Goal: Task Accomplishment & Management: Complete application form

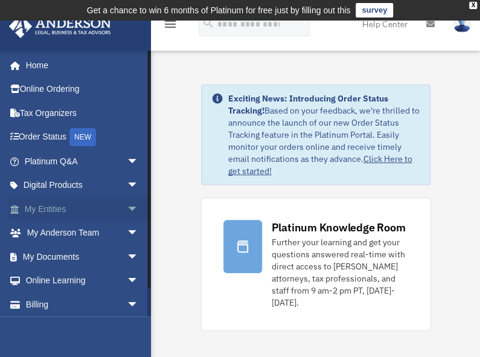
click at [44, 208] on link "My Entities arrow_drop_down" at bounding box center [82, 209] width 148 height 24
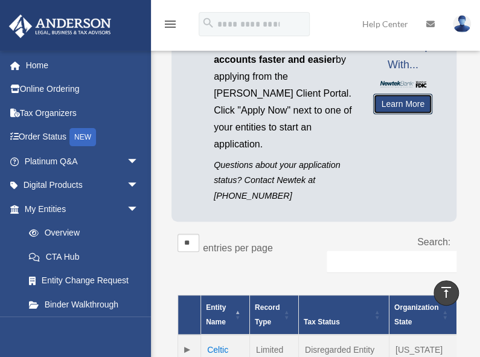
scroll to position [130, 0]
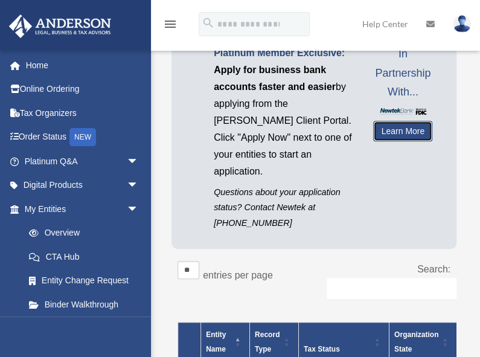
click at [394, 128] on link "Learn More" at bounding box center [402, 131] width 59 height 21
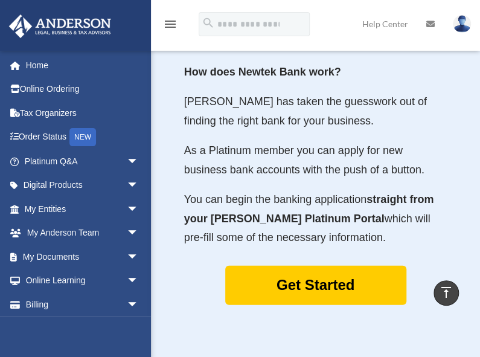
scroll to position [863, 0]
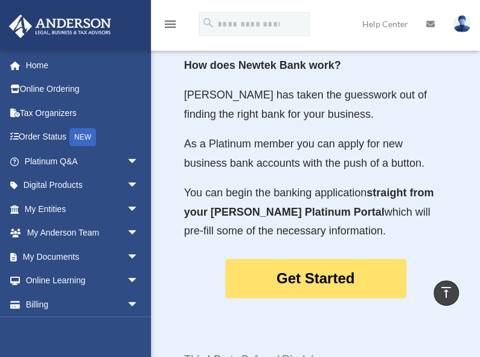
click at [316, 269] on link "Get Started" at bounding box center [315, 278] width 181 height 39
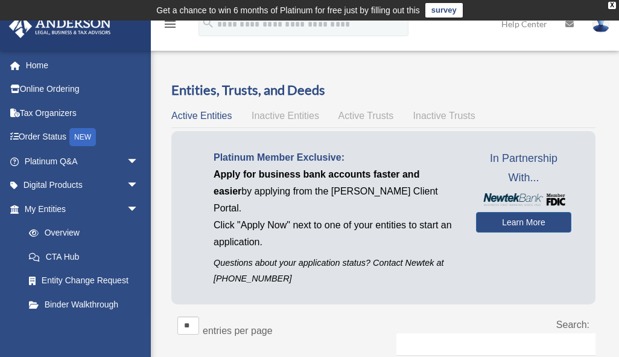
drag, startPoint x: 186, startPoint y: 154, endPoint x: 299, endPoint y: 113, distance: 120.3
click at [275, 118] on div "Entities, Trusts, and Deeds Active Entities Inactive Entities Active Trusts Ina…" at bounding box center [383, 323] width 424 height 485
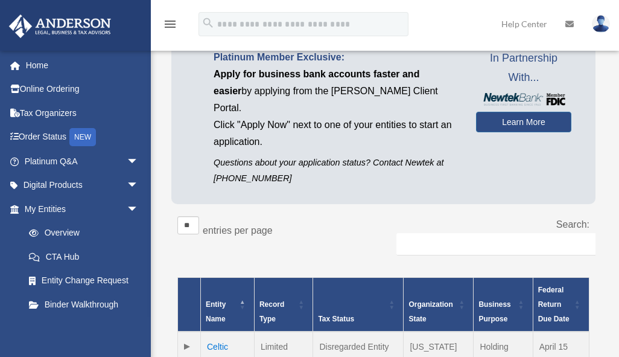
scroll to position [101, 0]
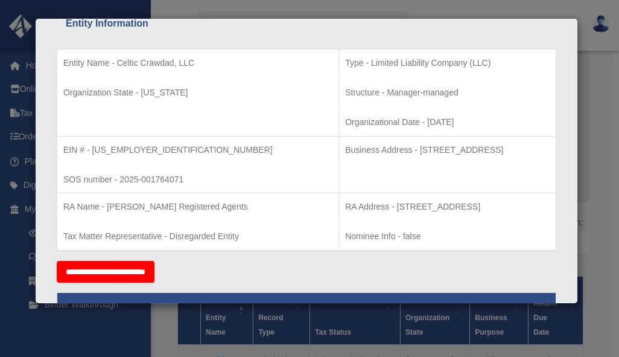
scroll to position [0, 0]
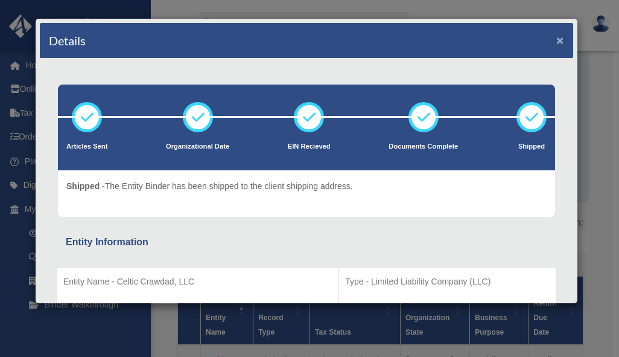
click at [479, 36] on button "×" at bounding box center [560, 40] width 8 height 13
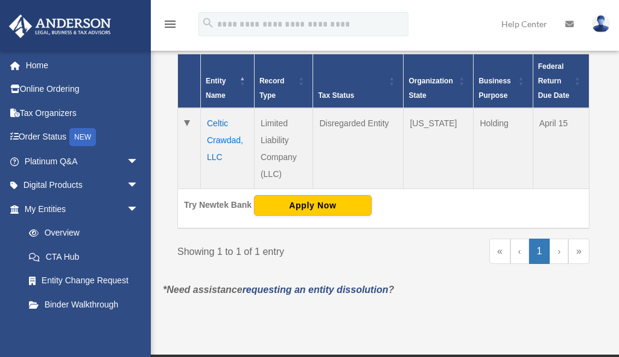
scroll to position [329, 0]
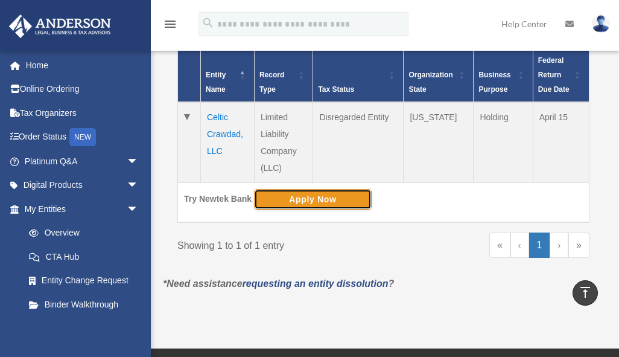
click at [348, 189] on button "Apply Now" at bounding box center [313, 199] width 118 height 21
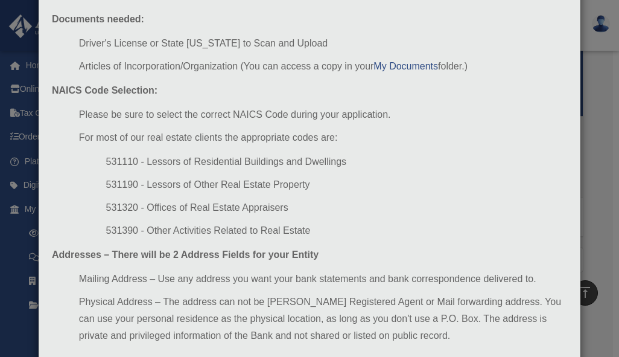
scroll to position [122, 0]
